Goal: Information Seeking & Learning: Learn about a topic

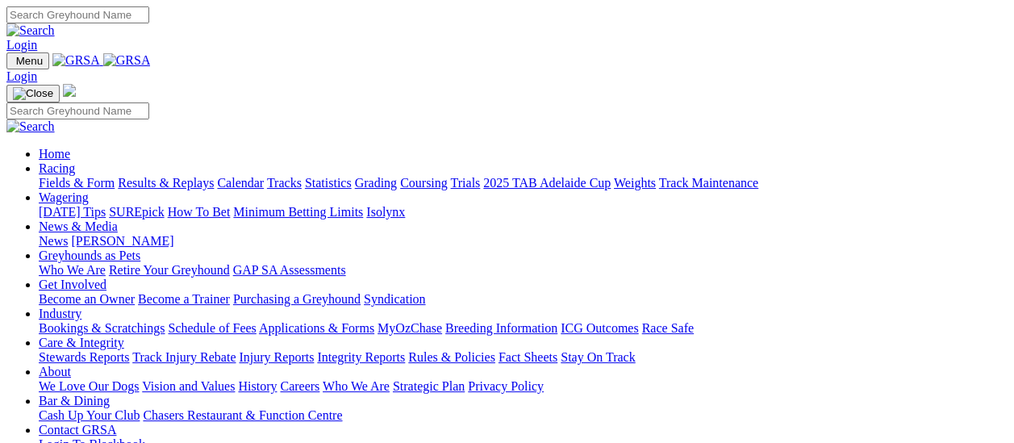
click at [181, 176] on link "Results & Replays" at bounding box center [166, 183] width 96 height 14
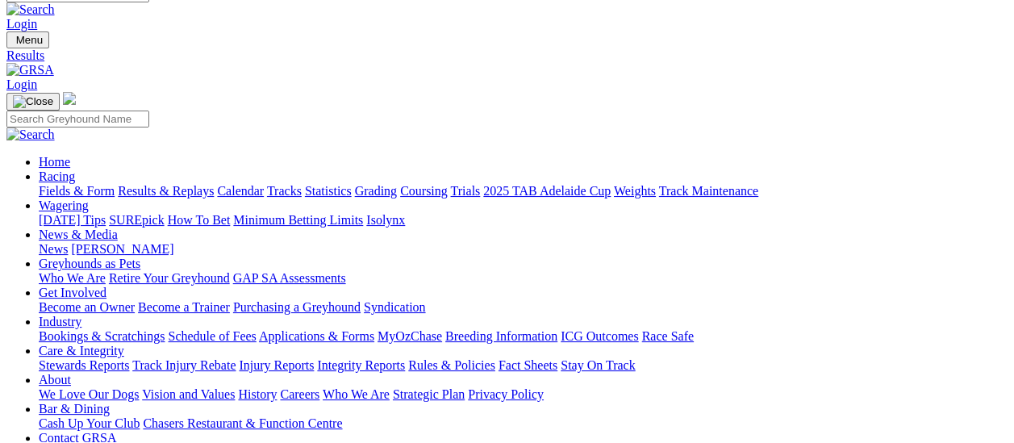
scroll to position [81, 0]
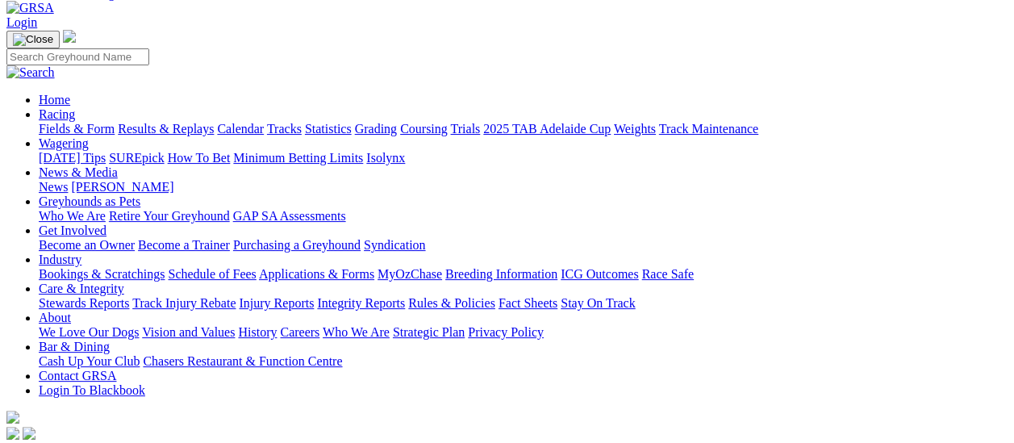
scroll to position [81, 0]
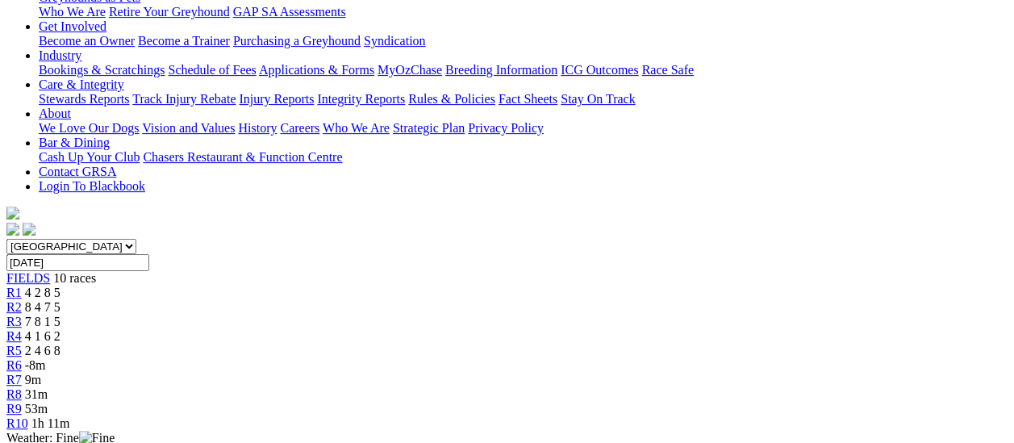
scroll to position [161, 0]
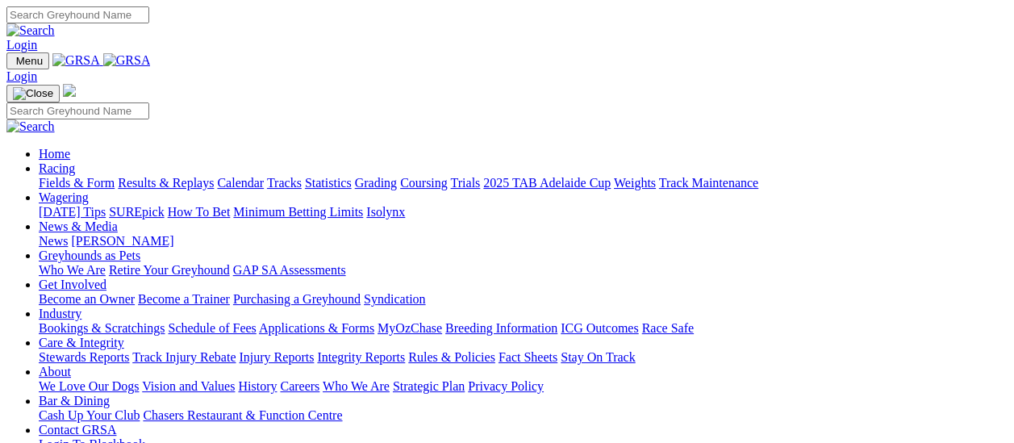
click at [52, 176] on link "Fields & Form" at bounding box center [77, 183] width 76 height 14
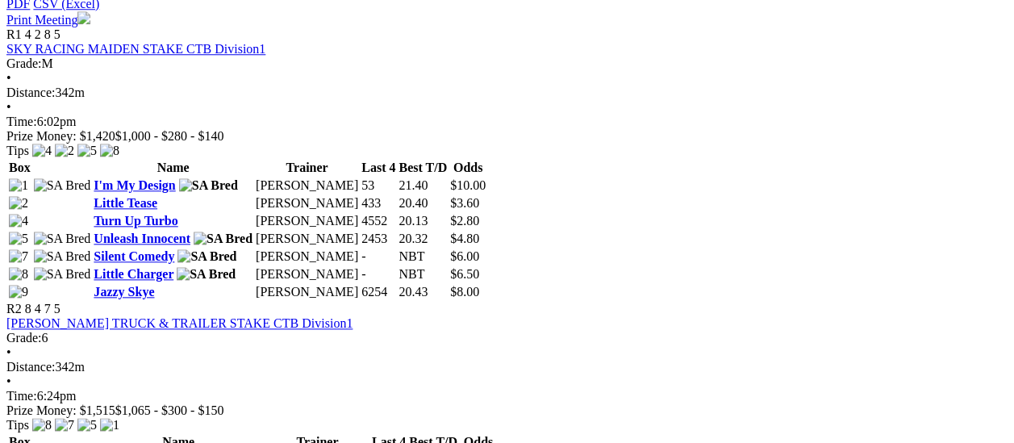
scroll to position [807, 0]
